Goal: Use online tool/utility: Utilize a website feature to perform a specific function

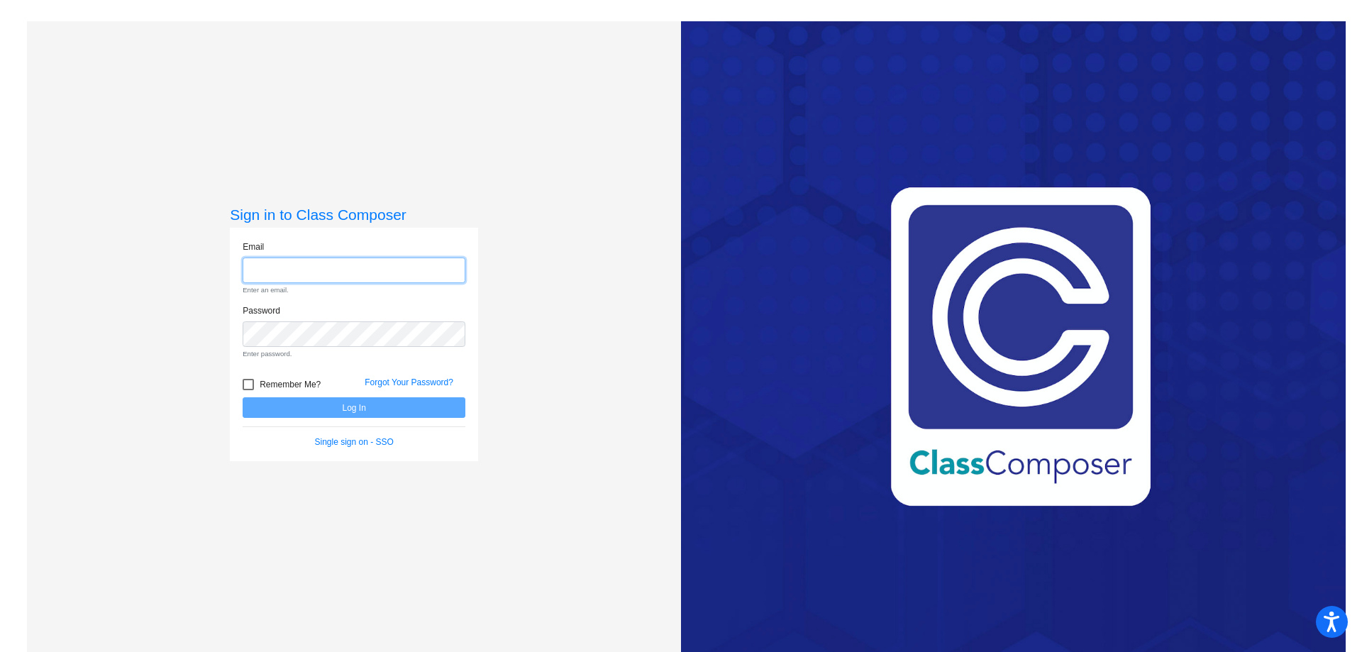
type input "[EMAIL_ADDRESS][DOMAIN_NAME]"
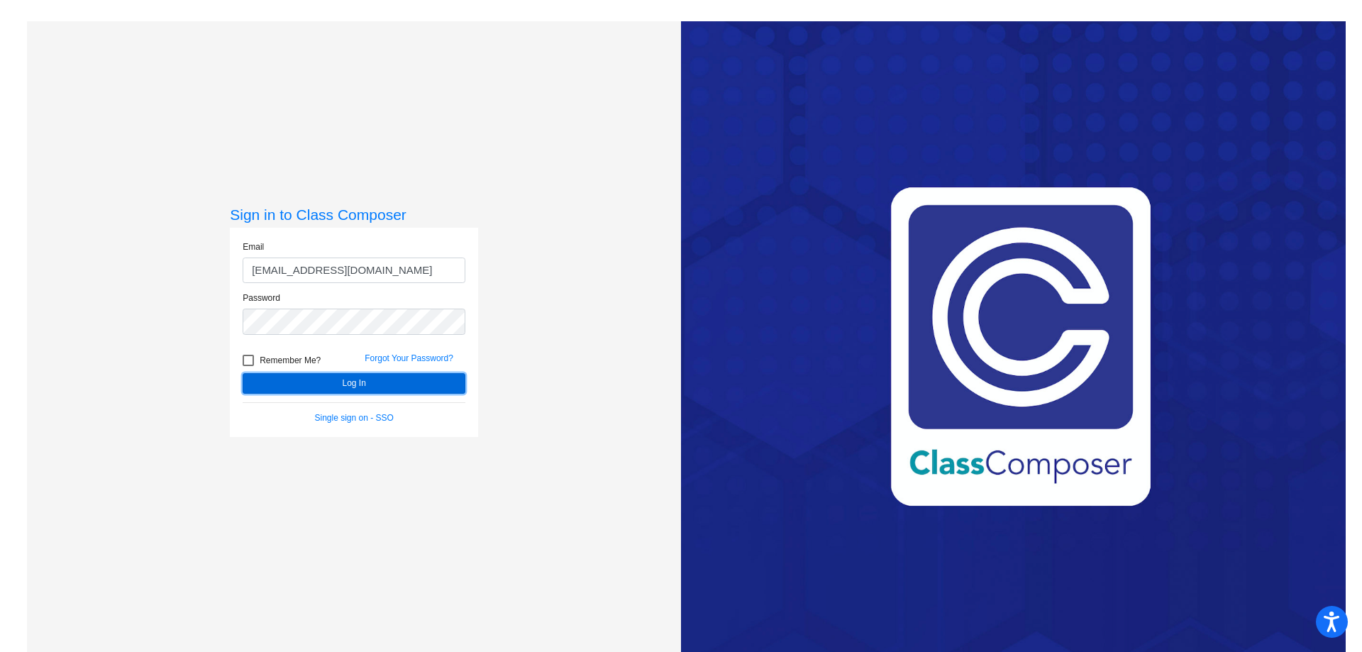
click at [314, 409] on form "Email [EMAIL_ADDRESS][DOMAIN_NAME] Password Remember Me? Forgot Your Password? …" at bounding box center [354, 332] width 223 height 184
click at [360, 379] on button "Log In" at bounding box center [354, 383] width 223 height 21
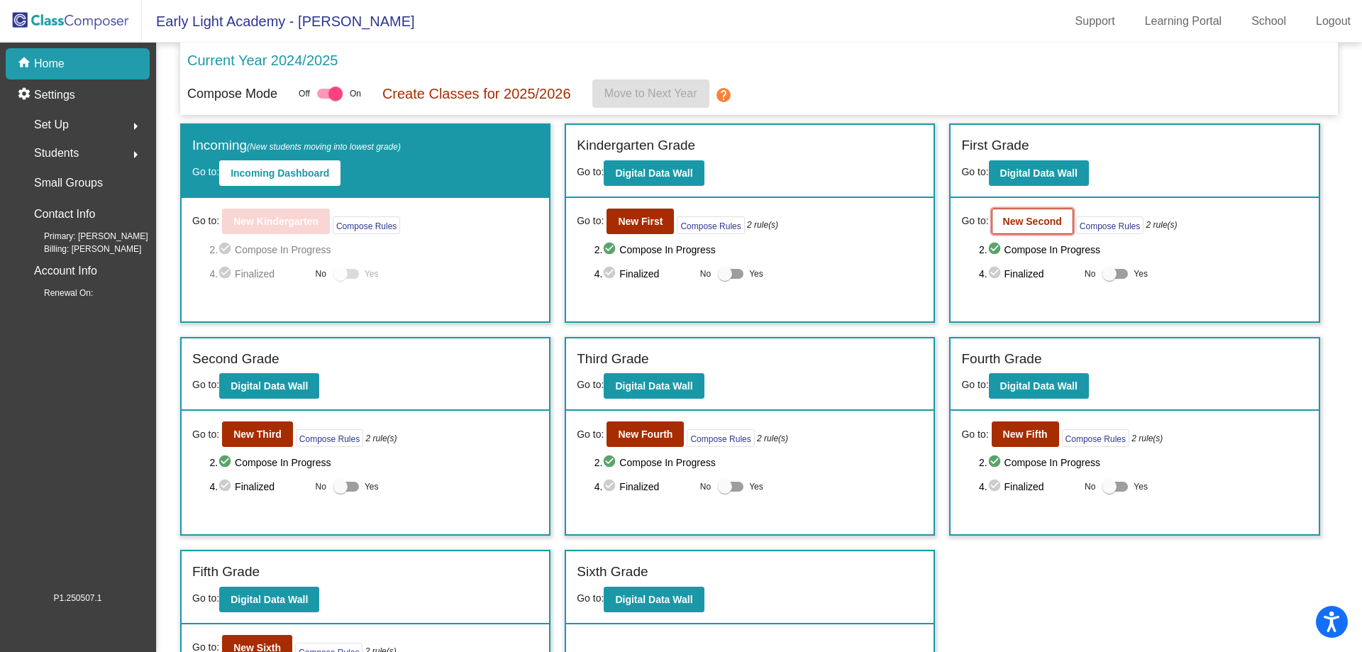
click at [1014, 221] on b "New Second" at bounding box center [1032, 221] width 59 height 11
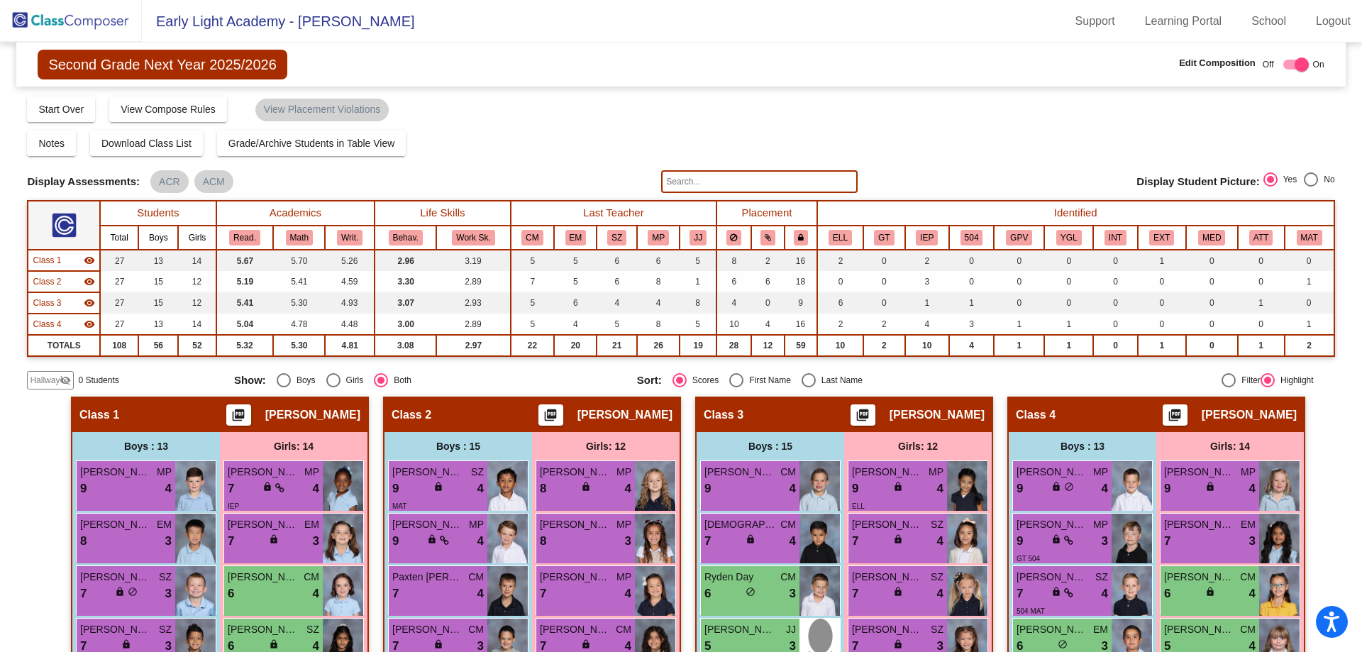
click at [679, 180] on input "text" at bounding box center [759, 181] width 196 height 23
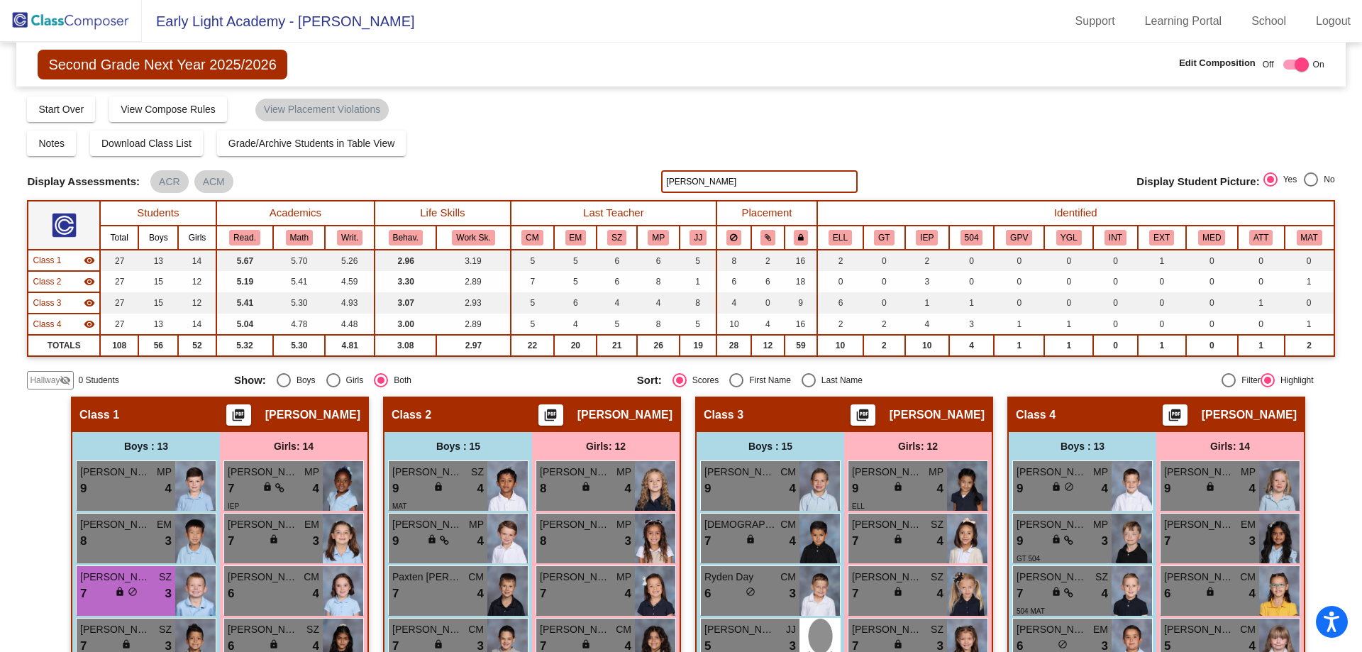
type input "[PERSON_NAME]"
click at [77, 18] on img at bounding box center [71, 21] width 142 height 42
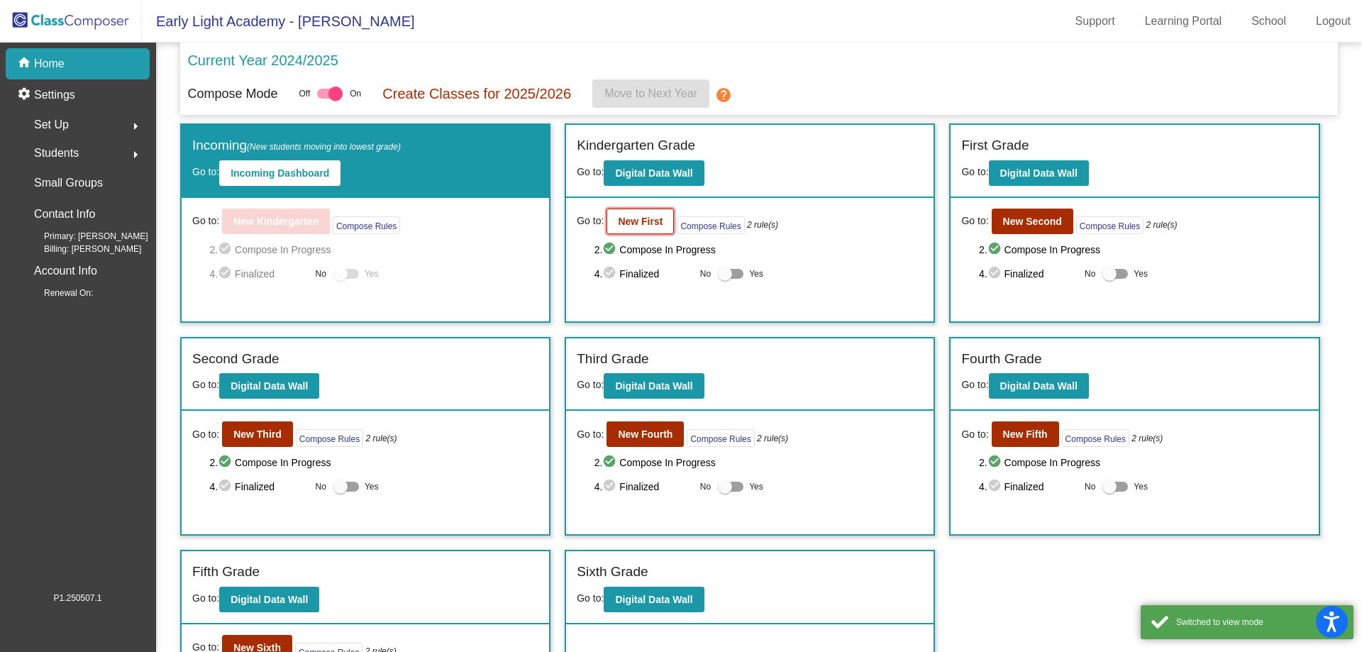
click at [658, 221] on b "New First" at bounding box center [640, 221] width 45 height 11
